Goal: Find contact information: Find contact information

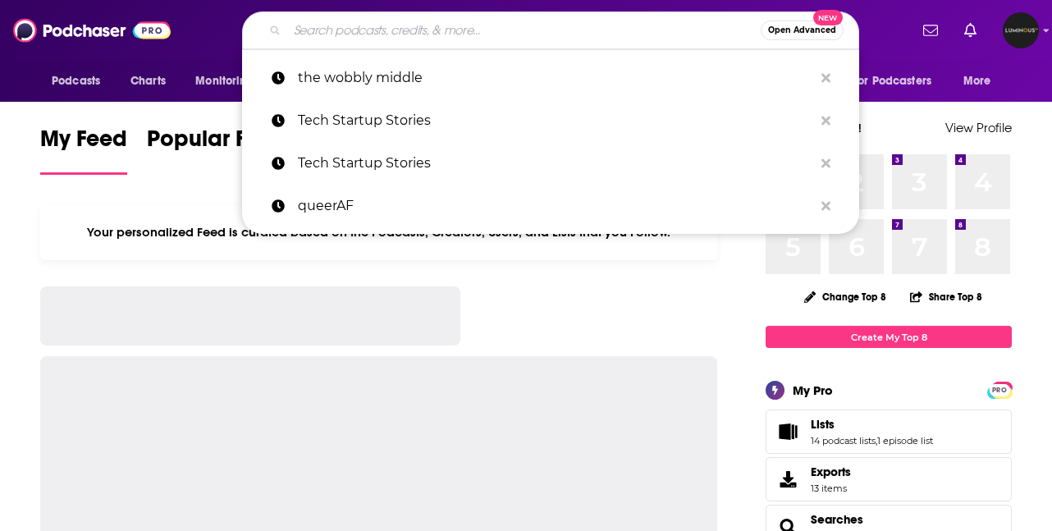
click at [595, 36] on input "Search podcasts, credits, & more..." at bounding box center [524, 30] width 474 height 26
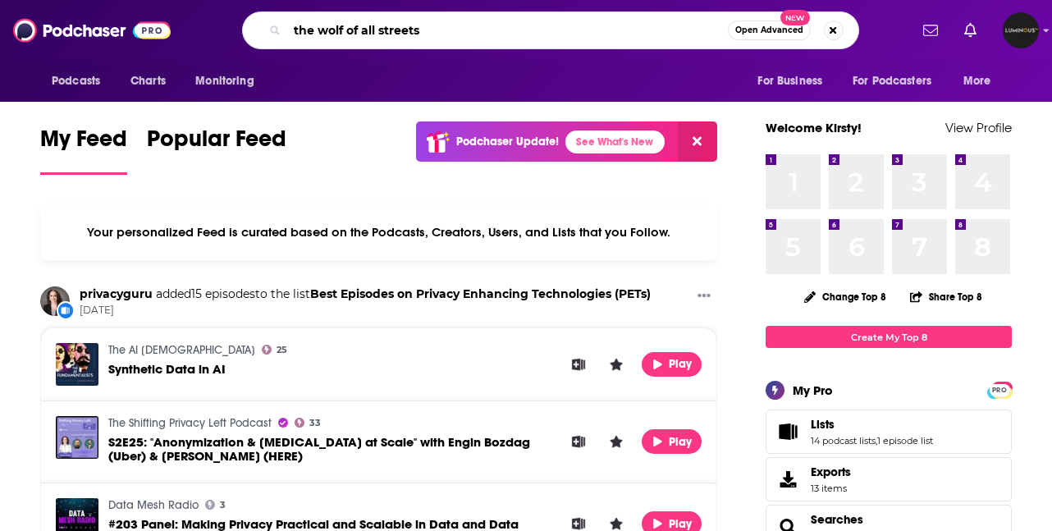
type input "the wolf of all streets"
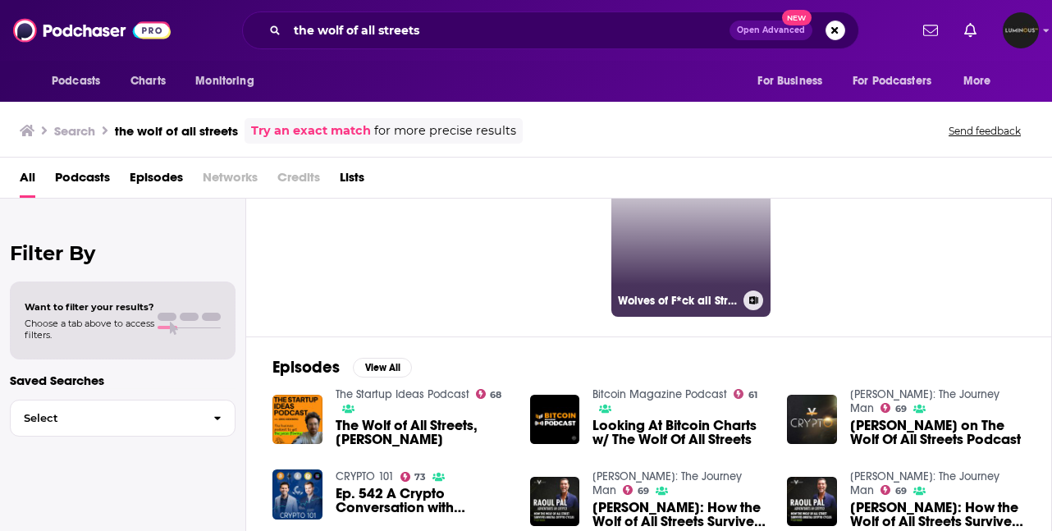
scroll to position [74, 0]
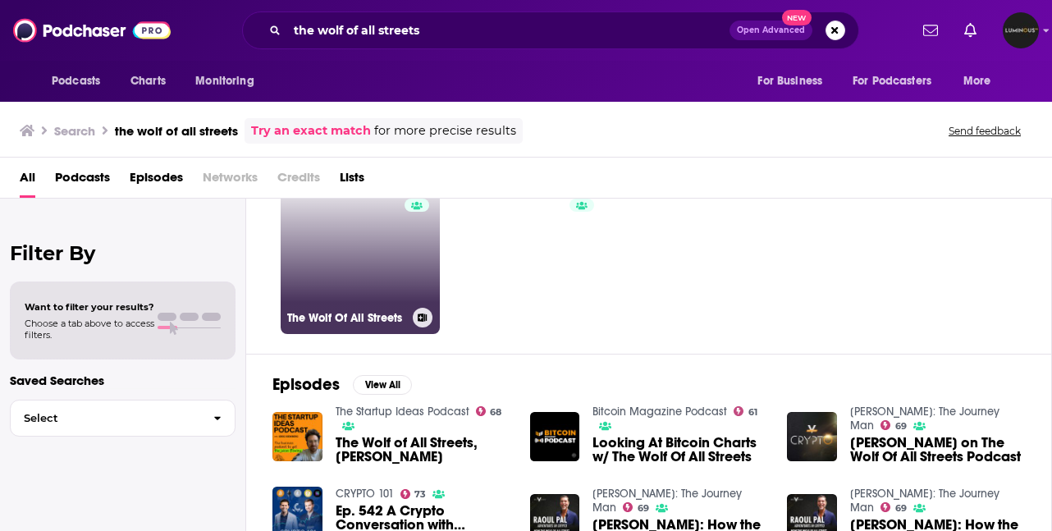
click at [396, 287] on link "68 The Wolf Of All Streets" at bounding box center [360, 254] width 159 height 159
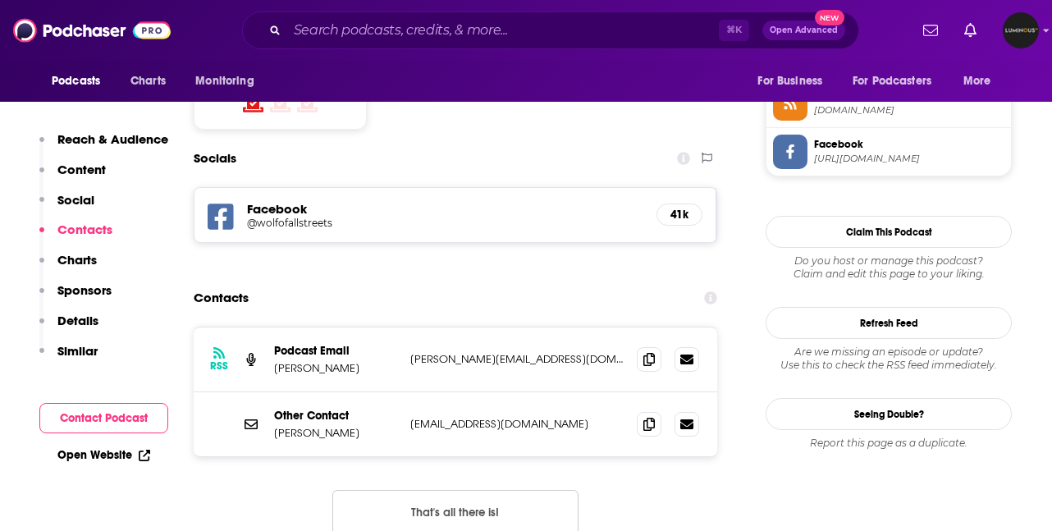
scroll to position [1373, 0]
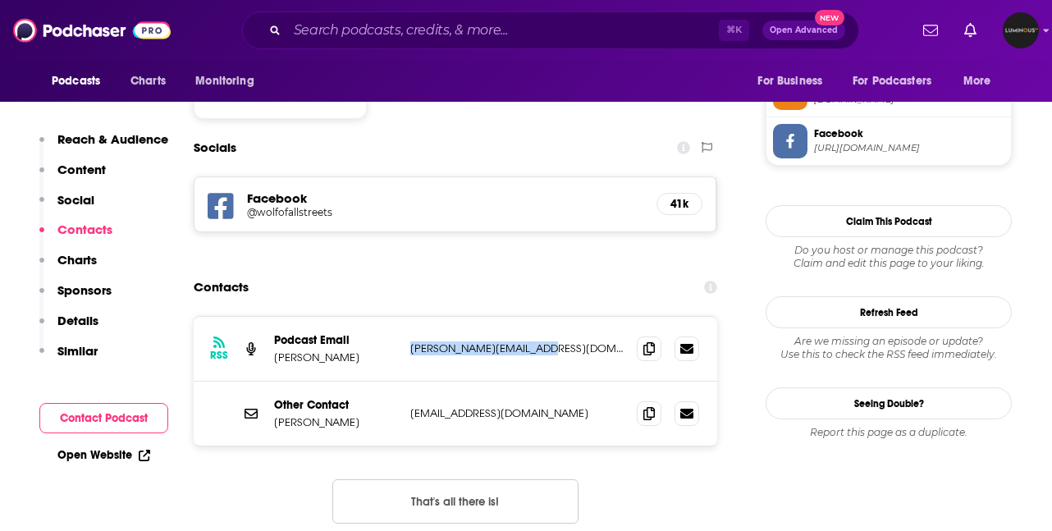
drag, startPoint x: 548, startPoint y: 286, endPoint x: 408, endPoint y: 286, distance: 140.4
click at [408, 317] on div "RSS Podcast Email Reid Hannaford [EMAIL_ADDRESS][DOMAIN_NAME] [PERSON_NAME][EMA…" at bounding box center [456, 349] width 524 height 65
copy p "[PERSON_NAME][EMAIL_ADDRESS][DOMAIN_NAME]"
